Goal: Information Seeking & Learning: Understand process/instructions

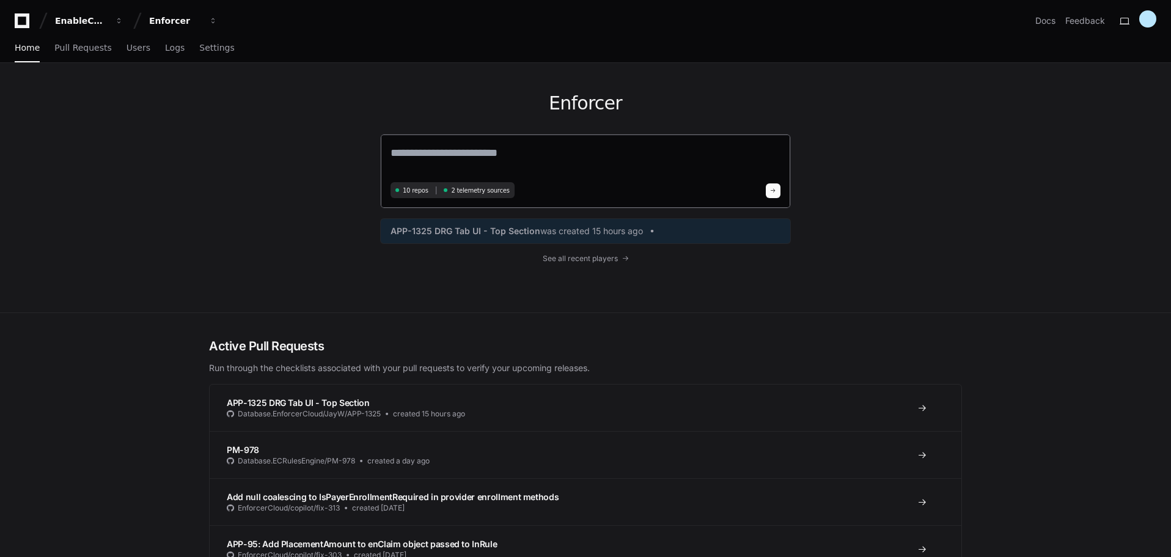
click at [433, 156] on textarea at bounding box center [585, 161] width 390 height 34
type textarea "**********"
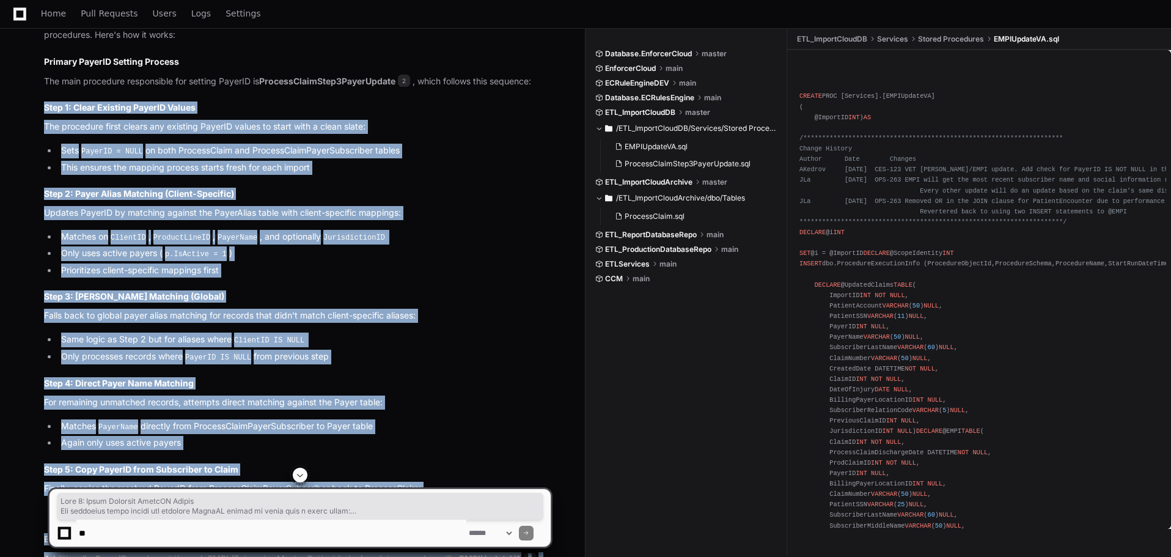
scroll to position [1105, 0]
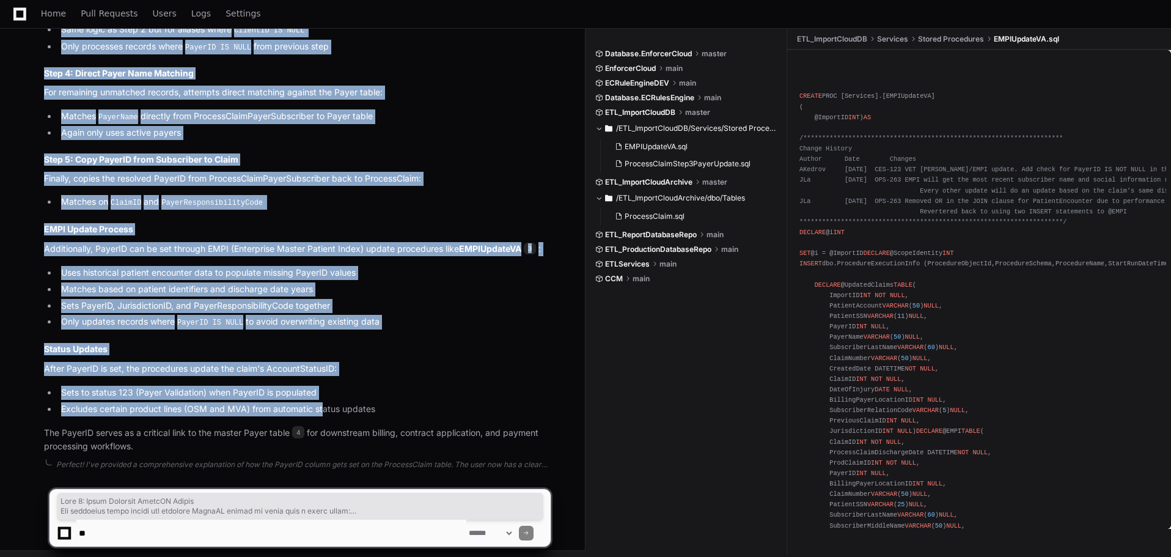
drag, startPoint x: 39, startPoint y: 104, endPoint x: 335, endPoint y: 439, distance: 446.7
click at [335, 439] on div "Updating progress ProcessClaimStep3PayerUpdate.sql 2 EMPIUpdateVA.sql 3 Databas…" at bounding box center [285, 45] width 531 height 818
copy article "Step 1: Clear Existing PayerID Values The procedure first clears any existing P…"
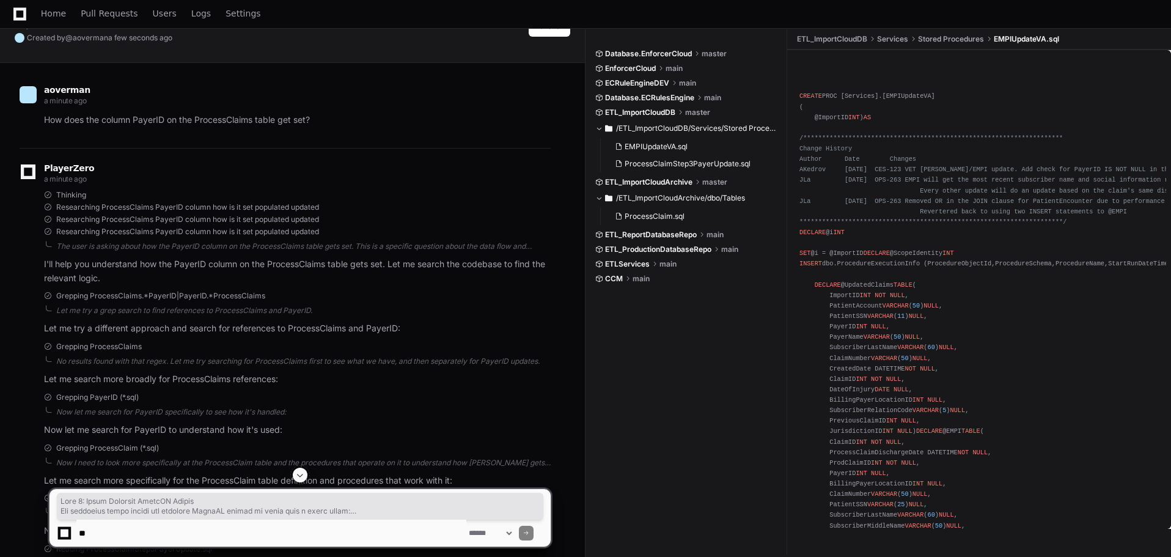
scroll to position [0, 0]
